Goal: Task Accomplishment & Management: Use online tool/utility

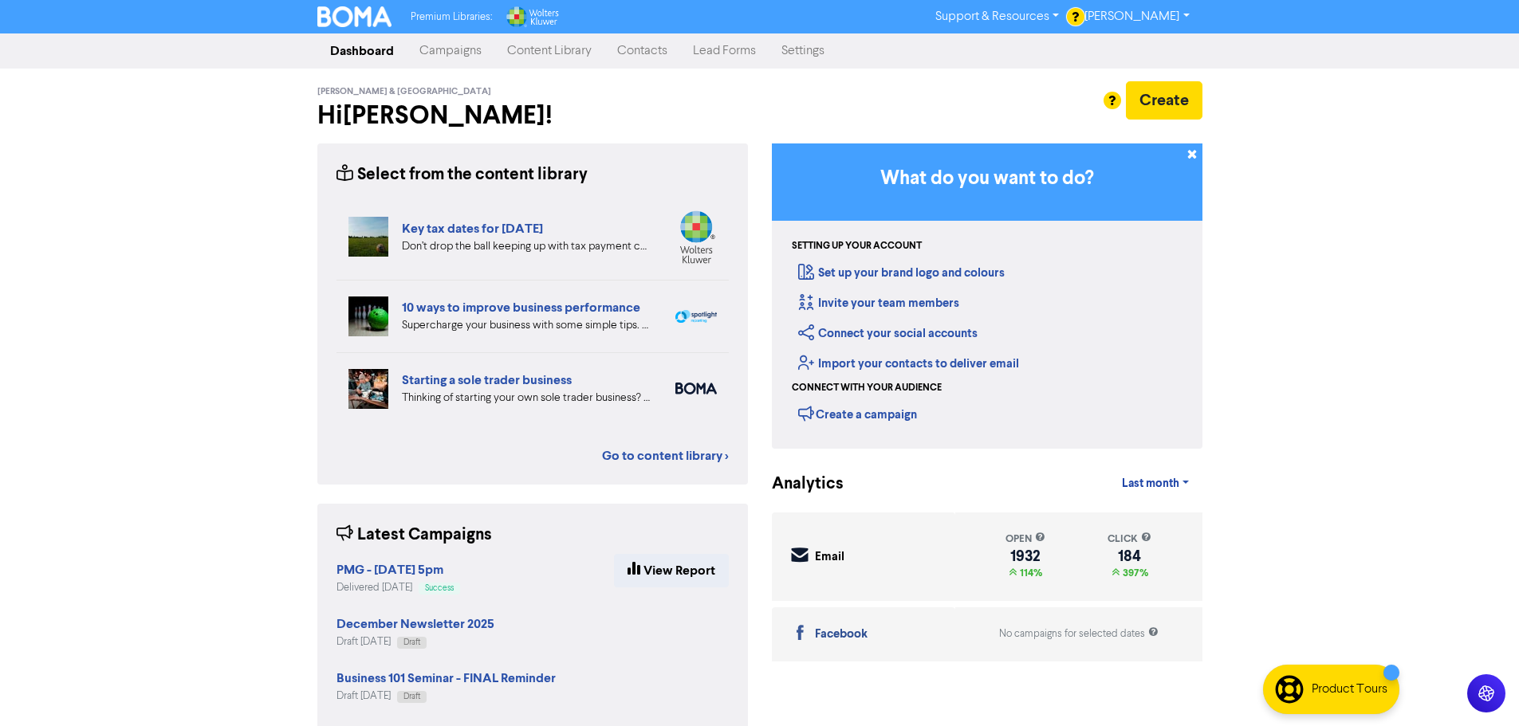
click at [432, 48] on link "Campaigns" at bounding box center [451, 51] width 88 height 32
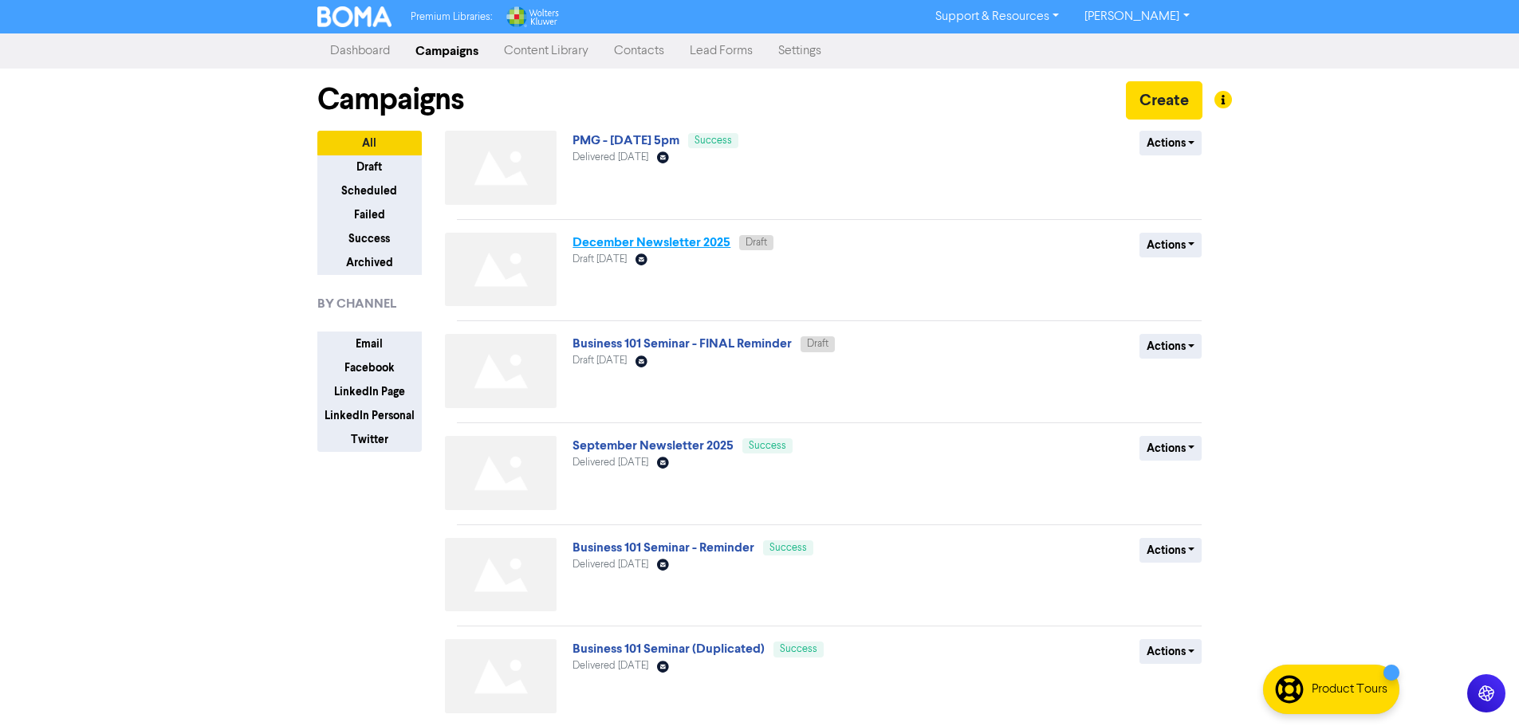
click at [620, 243] on link "December Newsletter 2025" at bounding box center [651, 242] width 158 height 16
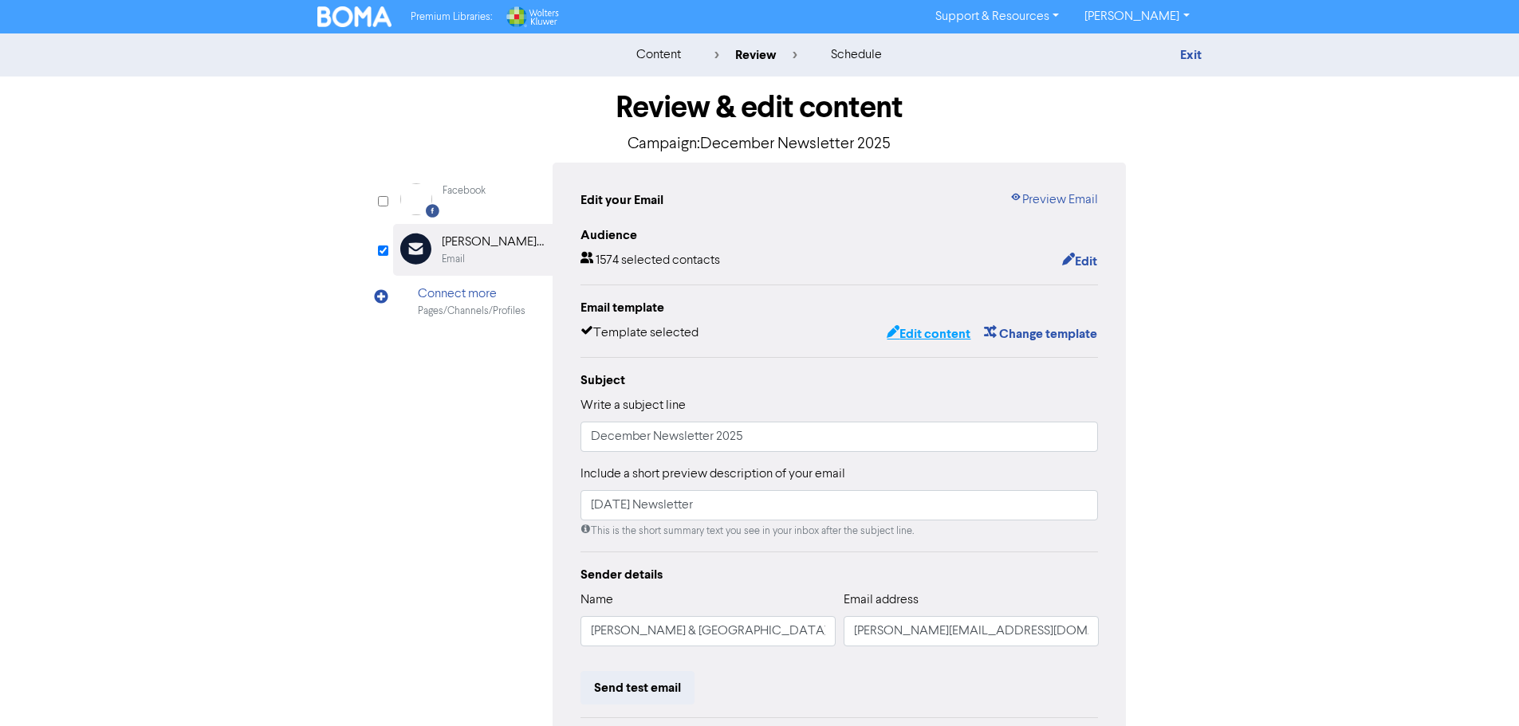
click at [918, 338] on button "Edit content" at bounding box center [928, 334] width 85 height 21
